Goal: Task Accomplishment & Management: Manage account settings

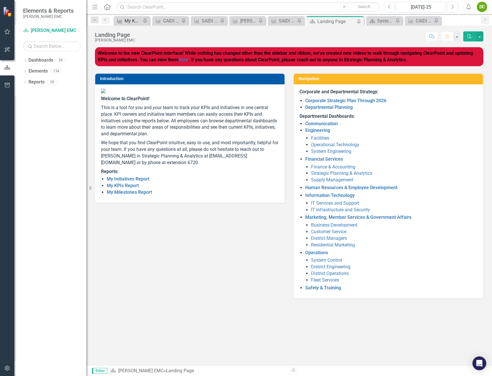
click at [124, 17] on link "KPI My KPIs Report" at bounding box center [128, 20] width 26 height 7
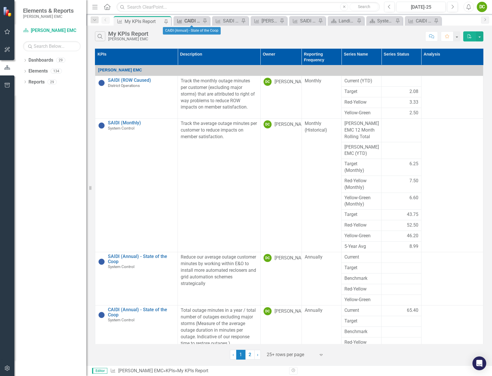
click at [189, 22] on div "CAIDI (Annual) - State of the Coop" at bounding box center [192, 20] width 17 height 7
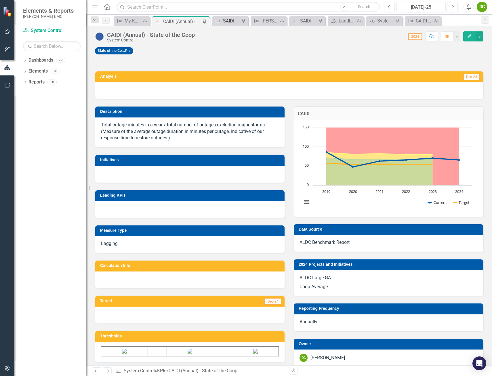
click at [227, 19] on div "SAIDI (ROW Caused)" at bounding box center [231, 20] width 17 height 7
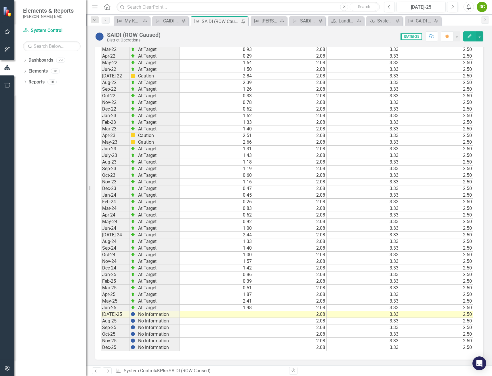
scroll to position [410, 0]
click at [237, 316] on td at bounding box center [216, 314] width 73 height 7
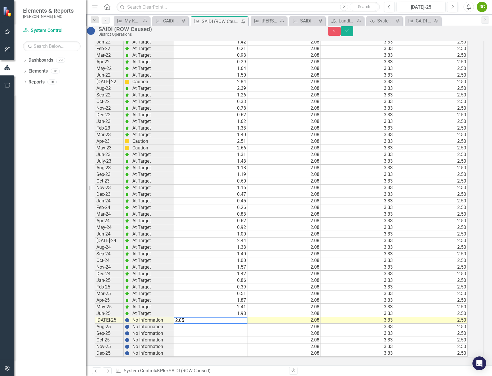
scroll to position [411, 0]
type textarea "2.08"
click at [349, 33] on icon "Save" at bounding box center [346, 31] width 5 height 4
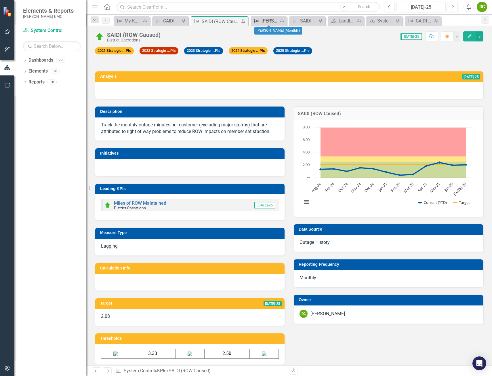
click at [260, 22] on link "KPI [PERSON_NAME] (Monthly)" at bounding box center [265, 20] width 26 height 7
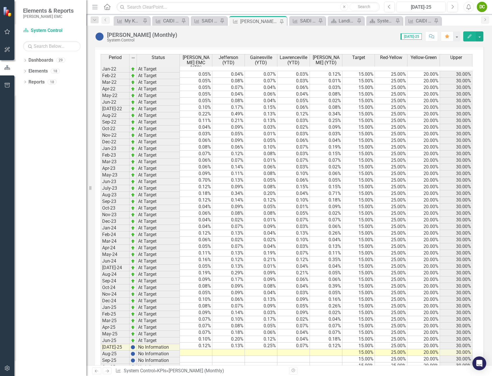
scroll to position [603, 0]
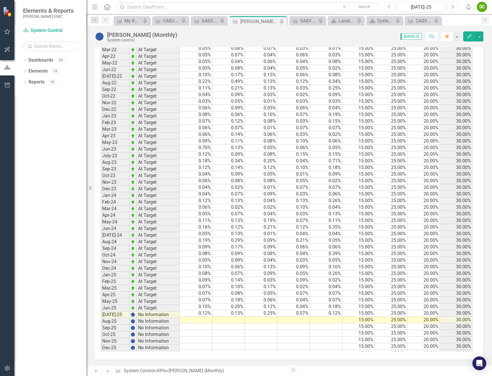
click at [200, 316] on td at bounding box center [196, 319] width 33 height 7
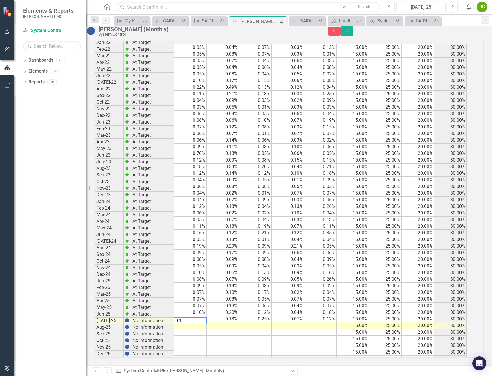
type textarea "0.17"
type textarea "0.15"
type textarea "0.08"
type textarea "0.23"
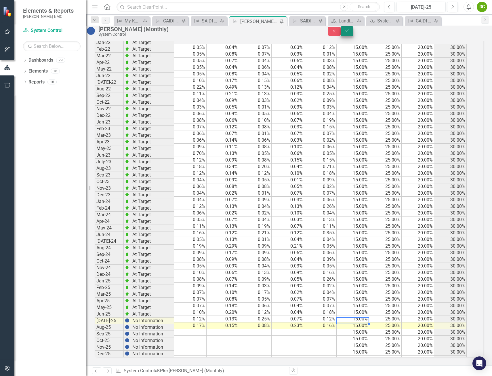
type textarea "15"
click at [349, 32] on icon "Save" at bounding box center [346, 31] width 5 height 4
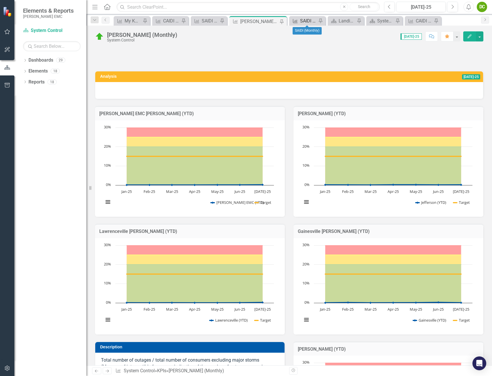
click at [307, 19] on div "SAIDI (Monthly)" at bounding box center [308, 20] width 17 height 7
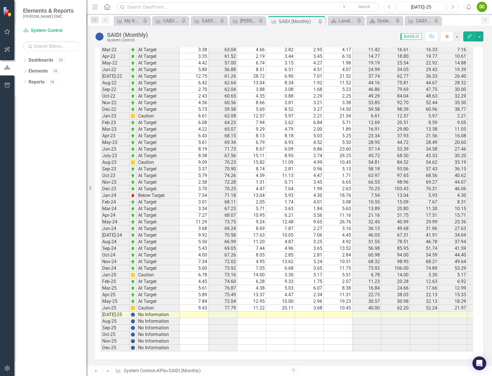
scroll to position [1994, 0]
click at [196, 311] on td at bounding box center [194, 314] width 29 height 7
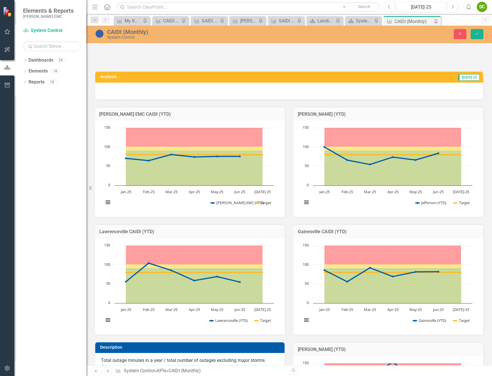
scroll to position [603, 0]
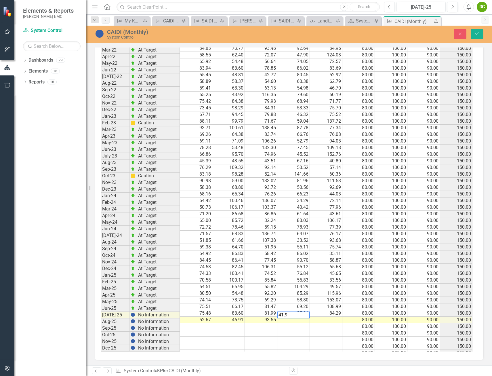
type textarea "41.92"
type textarea "80"
click at [475, 35] on icon "Save" at bounding box center [476, 34] width 5 height 4
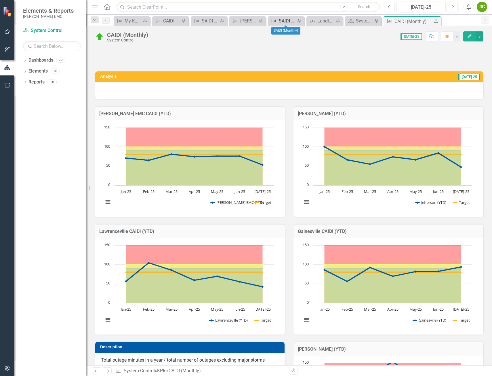
click at [282, 21] on div "SAIDI (Monthly)" at bounding box center [287, 20] width 17 height 7
